Goal: Information Seeking & Learning: Learn about a topic

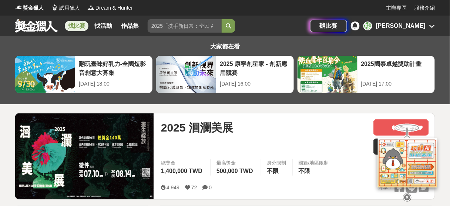
click at [74, 27] on link "找比賽" at bounding box center [77, 26] width 24 height 10
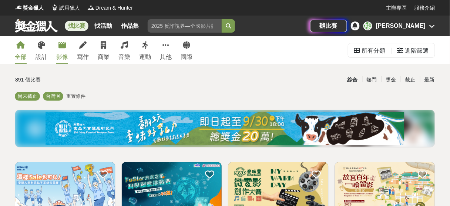
click at [60, 50] on link "影像" at bounding box center [62, 50] width 12 height 28
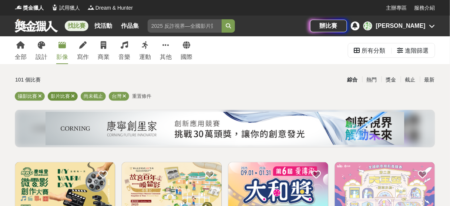
click at [72, 96] on icon at bounding box center [73, 96] width 4 height 5
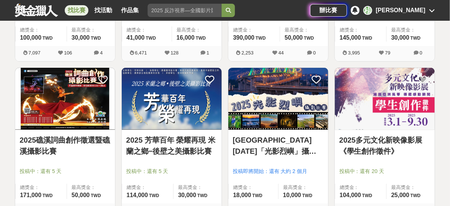
scroll to position [562, 0]
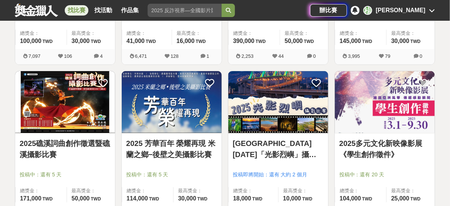
click at [269, 108] on img at bounding box center [278, 102] width 100 height 62
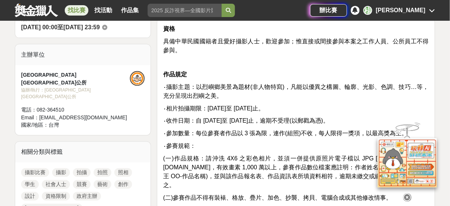
scroll to position [237, 0]
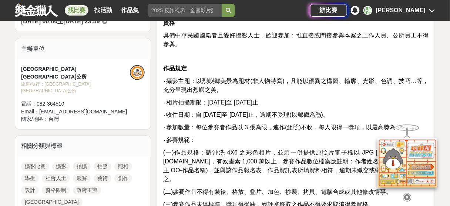
click at [406, 193] on icon at bounding box center [407, 197] width 8 height 8
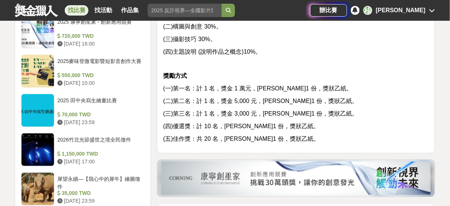
scroll to position [710, 0]
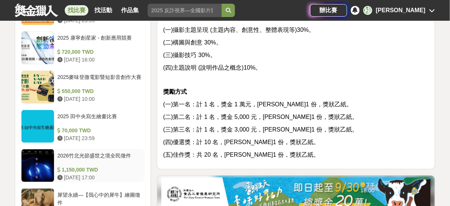
click at [70, 152] on div "2026竹北光節盛世之境全民徵件" at bounding box center [99, 159] width 84 height 14
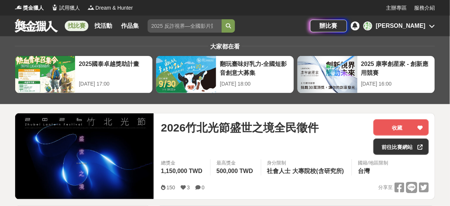
click at [73, 26] on link "找比賽" at bounding box center [77, 26] width 24 height 10
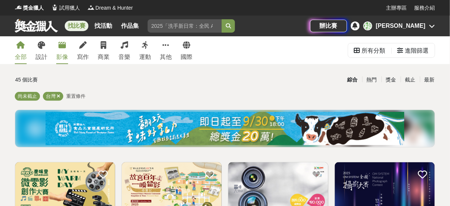
click at [63, 48] on icon at bounding box center [61, 44] width 7 height 7
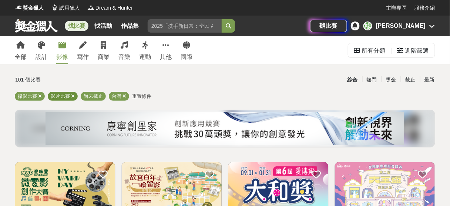
click at [71, 96] on icon at bounding box center [73, 96] width 4 height 5
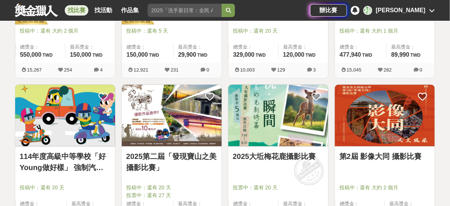
scroll to position [266, 0]
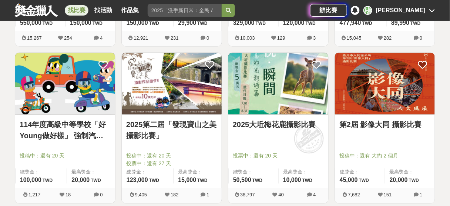
click at [168, 123] on link "2025第二屆「發現寶山之美攝影比賽」" at bounding box center [171, 130] width 91 height 22
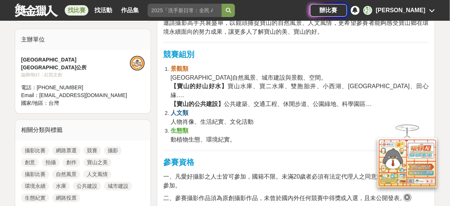
scroll to position [296, 0]
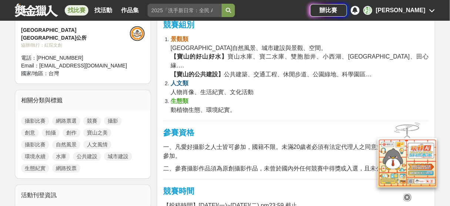
click at [406, 193] on icon at bounding box center [407, 197] width 8 height 8
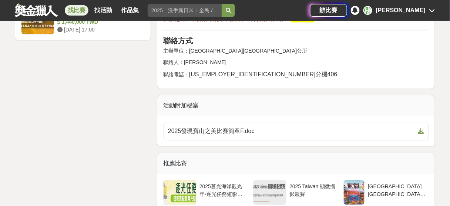
scroll to position [1154, 0]
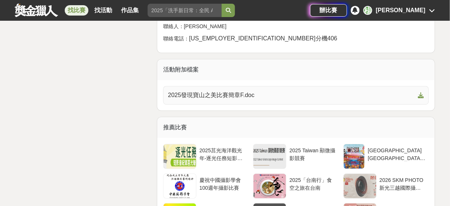
click at [202, 91] on span "2025發現寶山之美比賽簡章F.doc" at bounding box center [291, 95] width 247 height 9
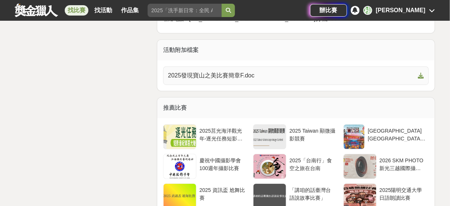
scroll to position [1213, 0]
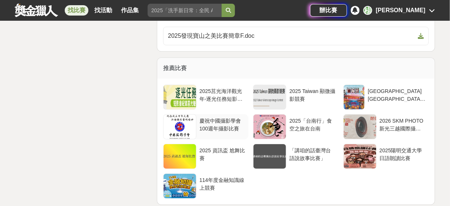
click at [209, 117] on div "慶祝中國攝影學會100週年攝影比賽" at bounding box center [222, 124] width 46 height 14
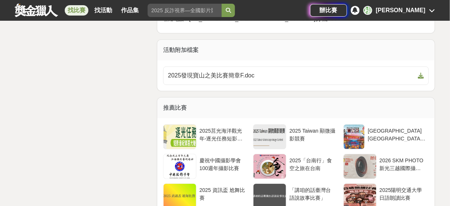
scroll to position [1213, 0]
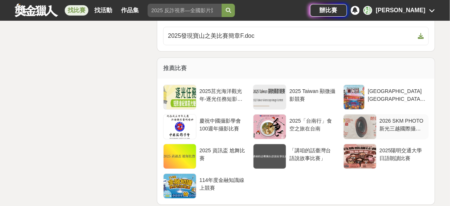
click at [357, 117] on div at bounding box center [360, 126] width 33 height 24
